Goal: Task Accomplishment & Management: Complete application form

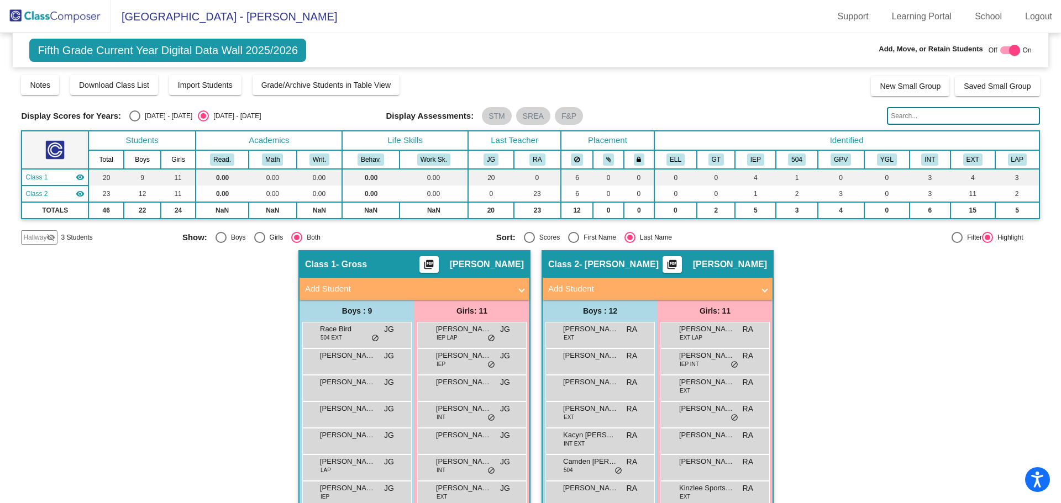
click at [61, 17] on img at bounding box center [55, 16] width 111 height 33
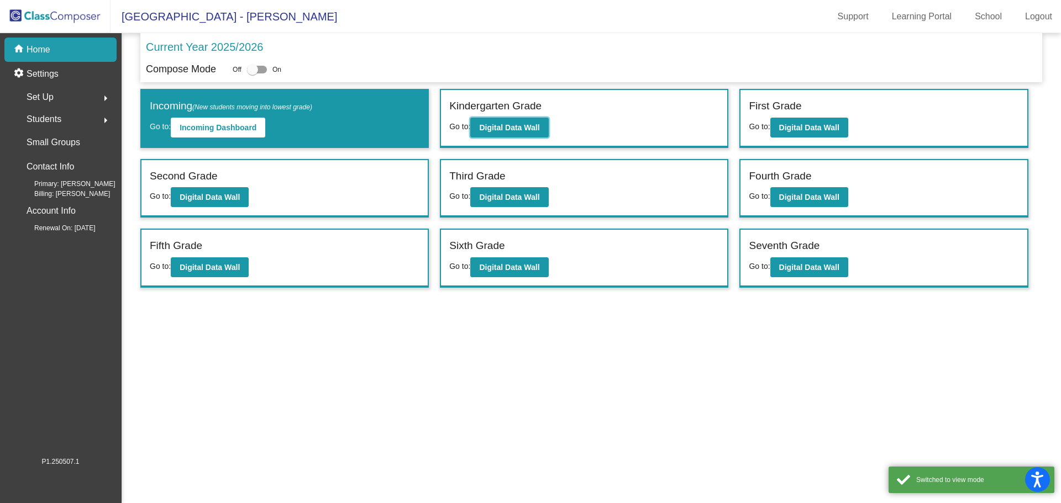
click at [493, 122] on button "Digital Data Wall" at bounding box center [509, 128] width 78 height 20
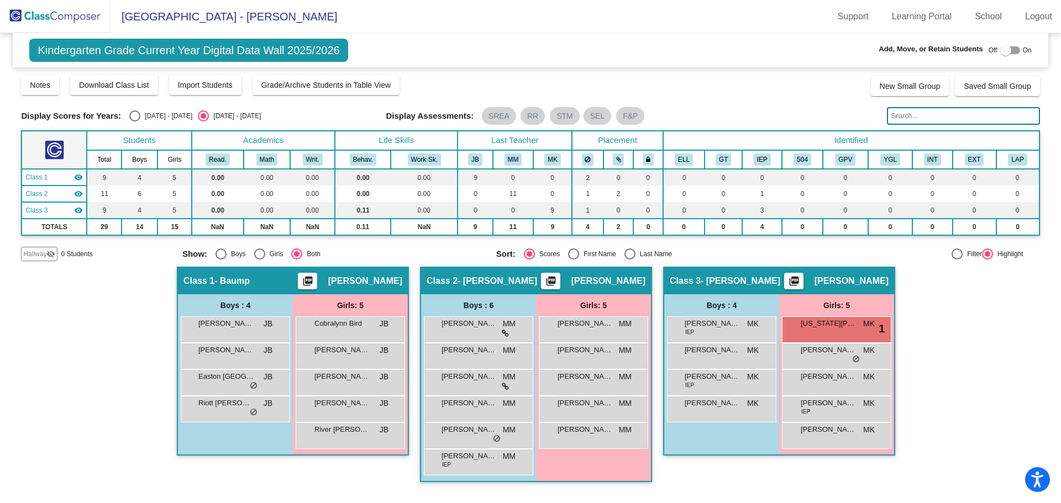
click at [1014, 48] on div at bounding box center [1010, 50] width 20 height 8
checkbox input "true"
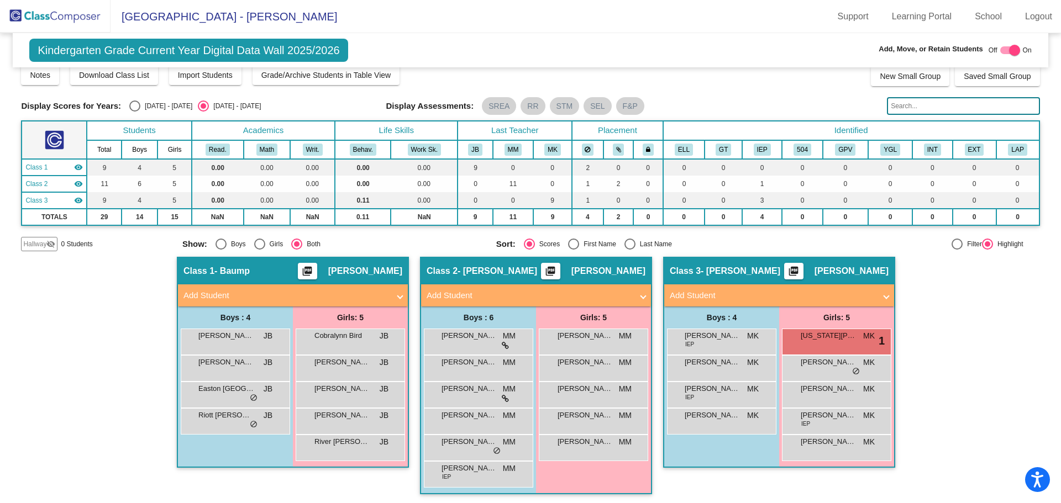
scroll to position [12, 0]
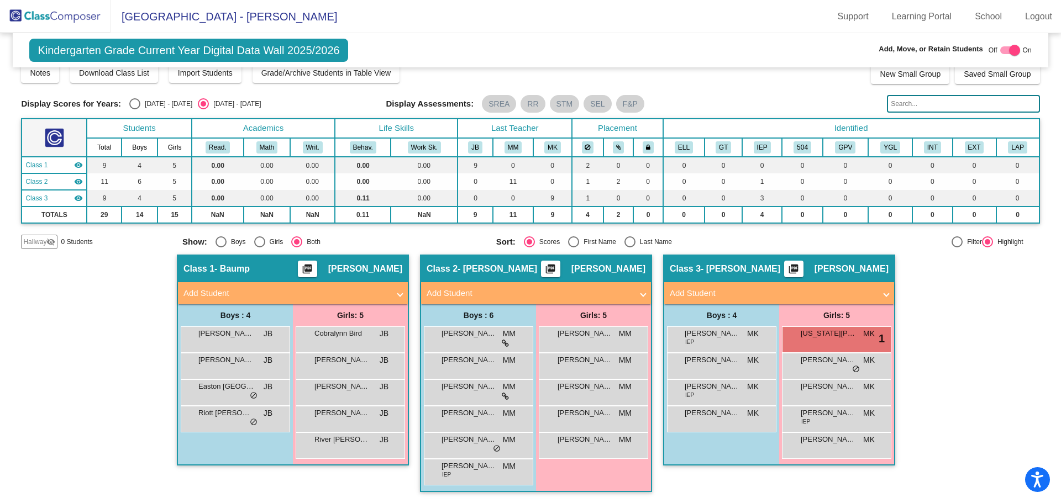
click at [270, 295] on mat-panel-title "Add Student" at bounding box center [286, 293] width 206 height 13
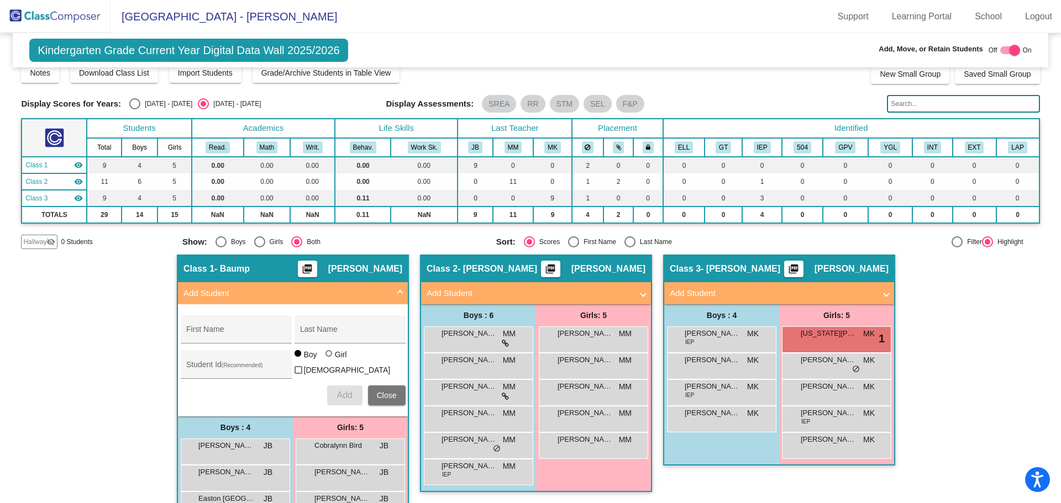
click at [256, 342] on div "First Name" at bounding box center [235, 333] width 99 height 23
type input "[PERSON_NAME]"
click at [341, 391] on span "Add" at bounding box center [343, 395] width 15 height 9
click at [373, 392] on button "Close" at bounding box center [387, 396] width 38 height 20
